Goal: Feedback & Contribution: Contribute content

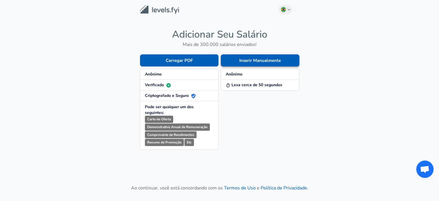
click at [268, 59] on button "Inserir Manualmente" at bounding box center [260, 60] width 79 height 12
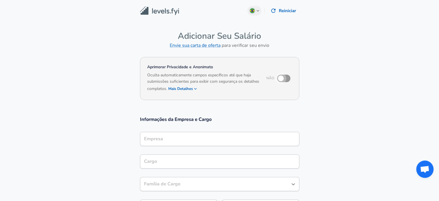
click at [283, 79] on input "checkbox" at bounding box center [281, 78] width 33 height 11
checkbox input "true"
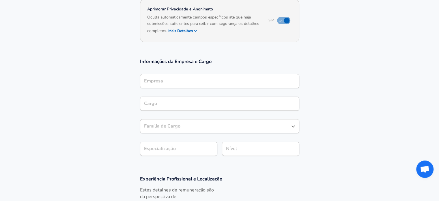
click at [197, 77] on input "Empresa" at bounding box center [220, 81] width 154 height 9
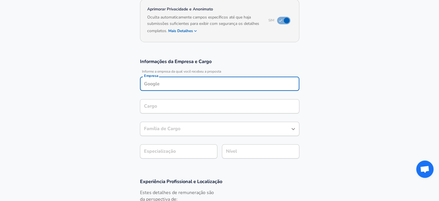
scroll to position [64, 0]
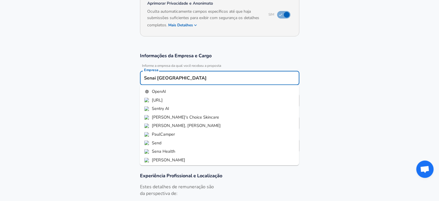
type input "Senai [GEOGRAPHIC_DATA]"
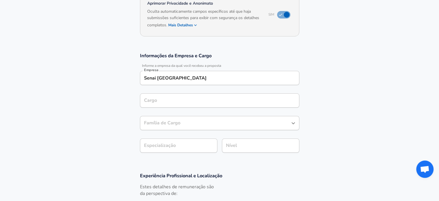
click at [340, 80] on section "Informações da Empresa e Cargo Informe a empresa da qual você recebeu a propost…" at bounding box center [219, 106] width 439 height 120
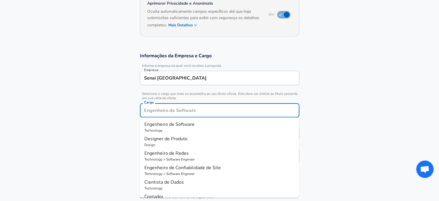
click at [206, 106] on input "Cargo" at bounding box center [220, 110] width 154 height 9
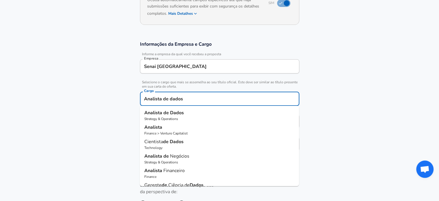
click at [188, 114] on p "Analista de Dados" at bounding box center [219, 112] width 150 height 7
type input "Analista de Dados"
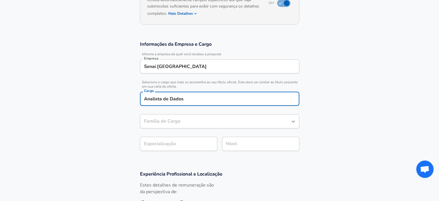
type input "Analista de Dados"
click at [200, 145] on section "Informações da Empresa e Cargo Informe a empresa da qual você recebeu a propost…" at bounding box center [219, 99] width 439 height 130
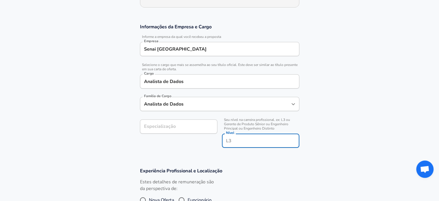
scroll to position [104, 0]
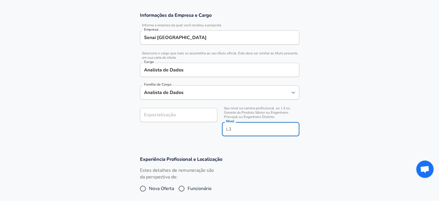
click at [231, 125] on div "Nível Nível" at bounding box center [260, 130] width 77 height 16
click at [188, 118] on input "Especialização" at bounding box center [178, 115] width 77 height 14
click at [242, 132] on input "Nível" at bounding box center [261, 129] width 72 height 9
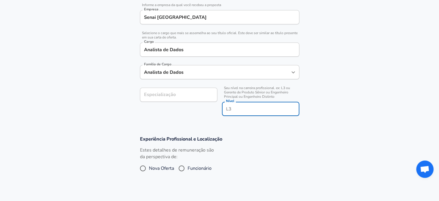
scroll to position [133, 0]
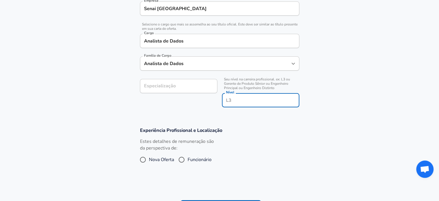
click at [192, 158] on span "Funcionário" at bounding box center [200, 159] width 24 height 7
click at [188, 158] on input "Funcionário" at bounding box center [182, 159] width 12 height 9
radio input "true"
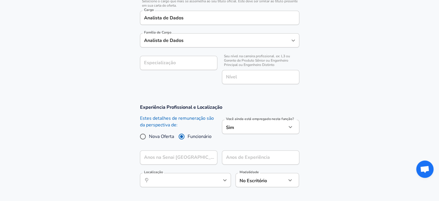
scroll to position [191, 0]
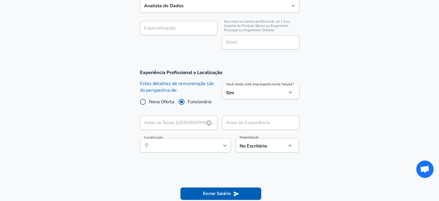
click at [204, 123] on input "Anos na Senai [GEOGRAPHIC_DATA]" at bounding box center [172, 123] width 65 height 14
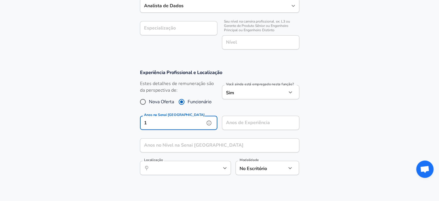
type input "1"
click at [195, 145] on input "Anos no Nível na Senai [GEOGRAPHIC_DATA]" at bounding box center [213, 145] width 147 height 14
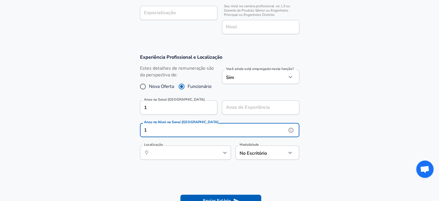
scroll to position [220, 0]
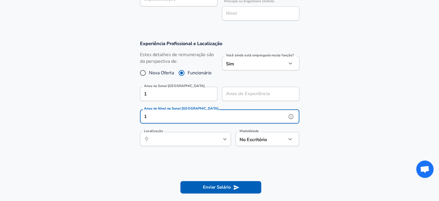
click at [217, 140] on icon "help" at bounding box center [215, 139] width 5 height 5
type input "1"
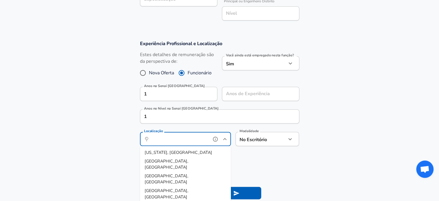
click at [195, 140] on input "Localização" at bounding box center [179, 138] width 59 height 9
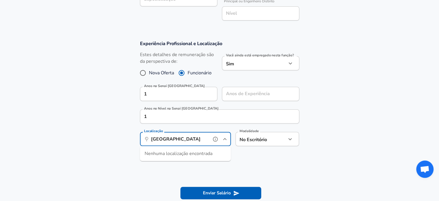
type input "[GEOGRAPHIC_DATA]"
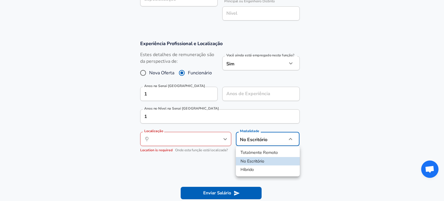
click at [262, 167] on li "Híbrido" at bounding box center [268, 169] width 64 height 9
type input "hybrid"
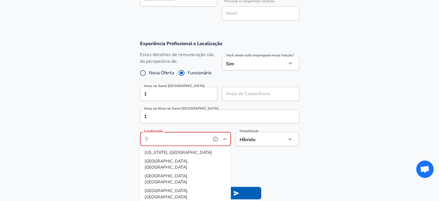
click at [184, 142] on input "Localização" at bounding box center [179, 138] width 59 height 9
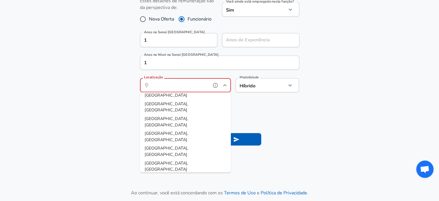
scroll to position [259, 0]
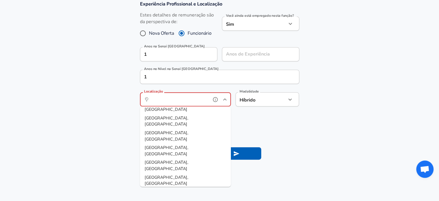
click at [147, 98] on icon at bounding box center [147, 99] width 5 height 5
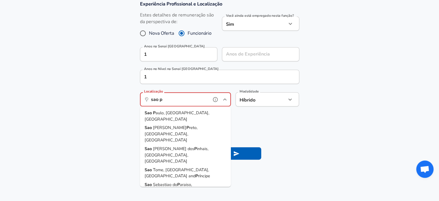
click at [164, 110] on span "aulo, [GEOGRAPHIC_DATA], [GEOGRAPHIC_DATA]" at bounding box center [177, 116] width 65 height 12
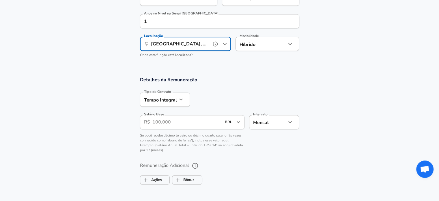
scroll to position [317, 0]
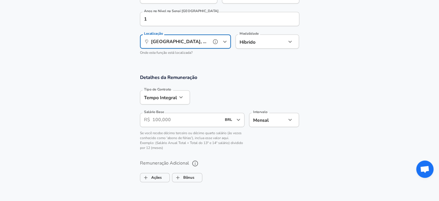
type input "[GEOGRAPHIC_DATA], [GEOGRAPHIC_DATA], [GEOGRAPHIC_DATA]"
click at [182, 116] on input "Salário Base" at bounding box center [187, 120] width 69 height 14
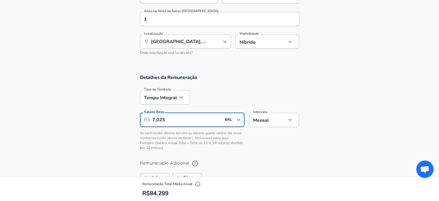
type input "7,025"
click at [324, 133] on section "Detalhes da Remuneração Tipo de Contrato Tempo Integral full_time Tipo de Contr…" at bounding box center [219, 114] width 439 height 80
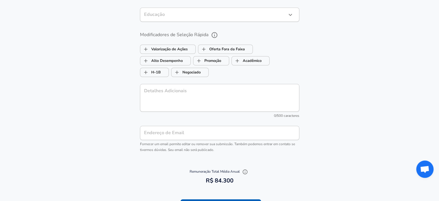
scroll to position [606, 0]
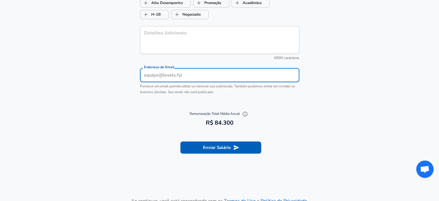
click at [192, 73] on input "Endereço de Email" at bounding box center [219, 75] width 159 height 14
type input "[EMAIL_ADDRESS][DOMAIN_NAME]"
drag, startPoint x: 211, startPoint y: 73, endPoint x: 134, endPoint y: 73, distance: 76.9
click at [134, 73] on div "[PERSON_NAME] Opcionais Gênero ​ Gênero Etnia ​ Etnia Educação ​ Educação Modif…" at bounding box center [219, 4] width 173 height 186
click at [219, 145] on button "Enviar Salário" at bounding box center [221, 147] width 81 height 12
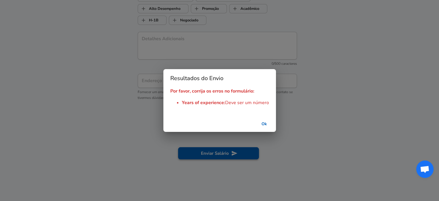
scroll to position [612, 0]
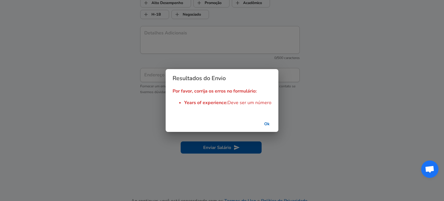
click at [268, 124] on button "Ok" at bounding box center [266, 124] width 18 height 11
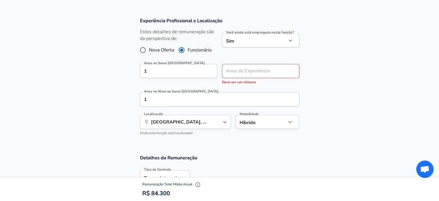
scroll to position [236, 0]
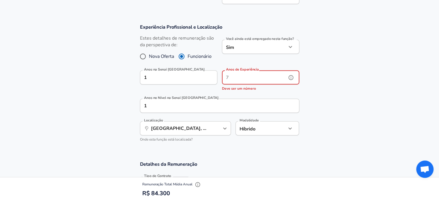
click at [267, 79] on input "Anos de Experiência" at bounding box center [254, 77] width 65 height 14
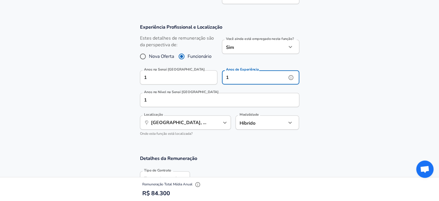
type input "1"
click at [349, 91] on section "Experiência Profissional e Localização [PERSON_NAME] detalhes de remuneração sã…" at bounding box center [219, 82] width 439 height 131
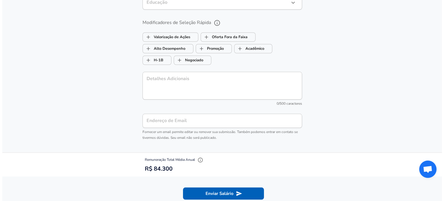
scroll to position [687, 0]
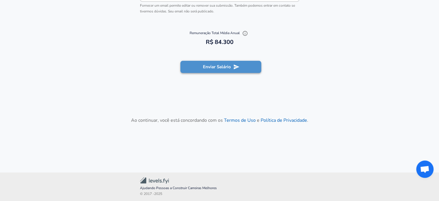
click at [216, 64] on button "Enviar Salário" at bounding box center [221, 67] width 81 height 12
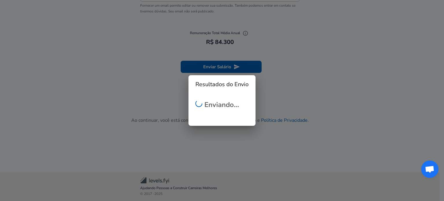
checkbox input "false"
